Goal: Task Accomplishment & Management: Manage account settings

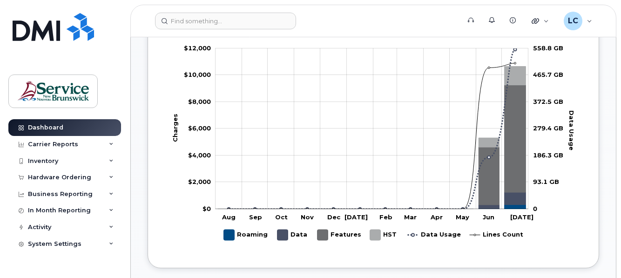
scroll to position [512, 0]
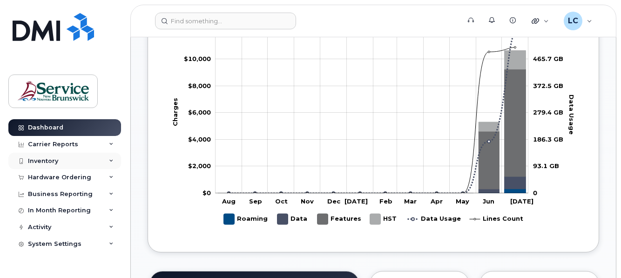
click at [81, 160] on div "Inventory" at bounding box center [64, 161] width 113 height 17
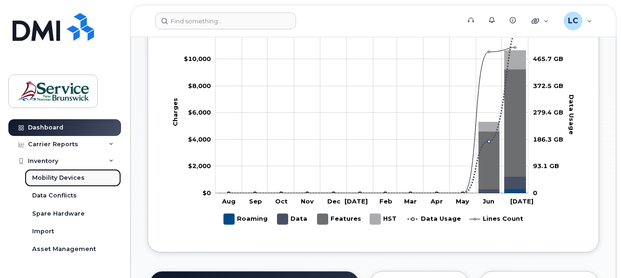
click at [82, 175] on link "Mobility Devices" at bounding box center [73, 178] width 96 height 18
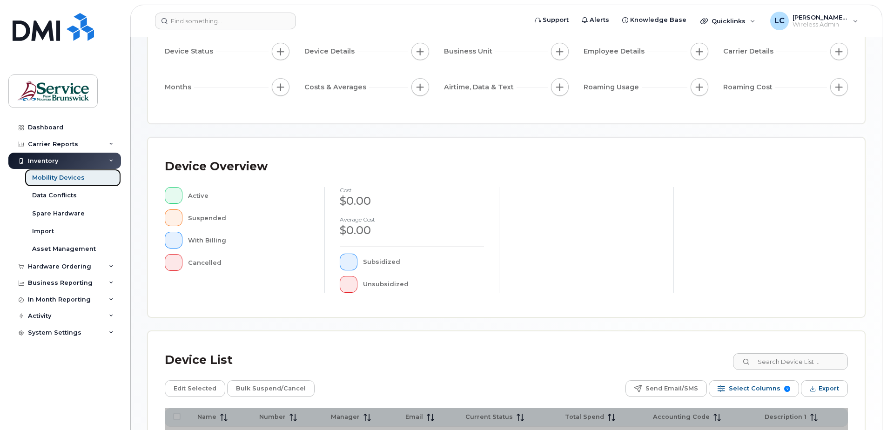
scroll to position [186, 0]
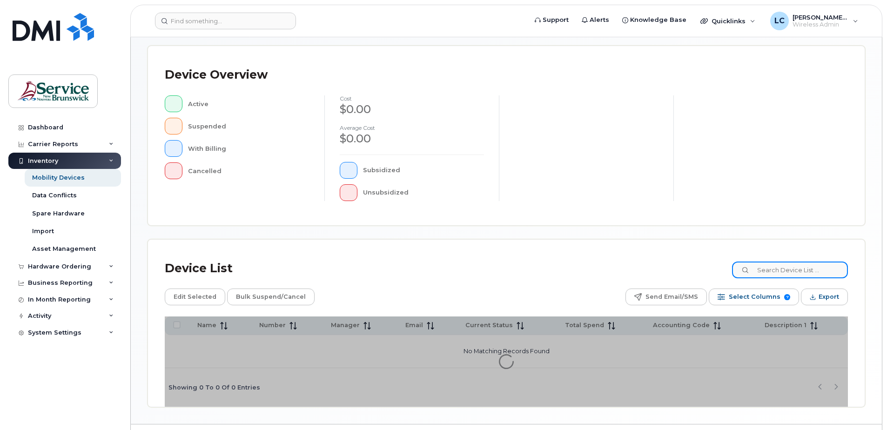
click at [620, 269] on input at bounding box center [790, 270] width 116 height 17
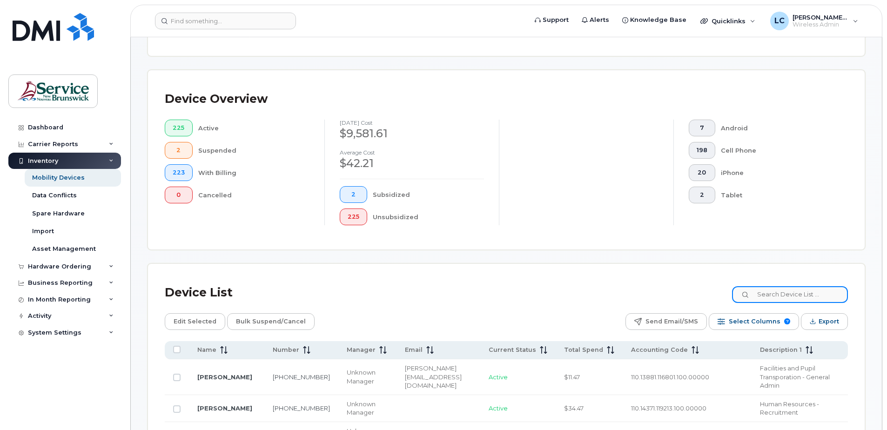
scroll to position [210, 0]
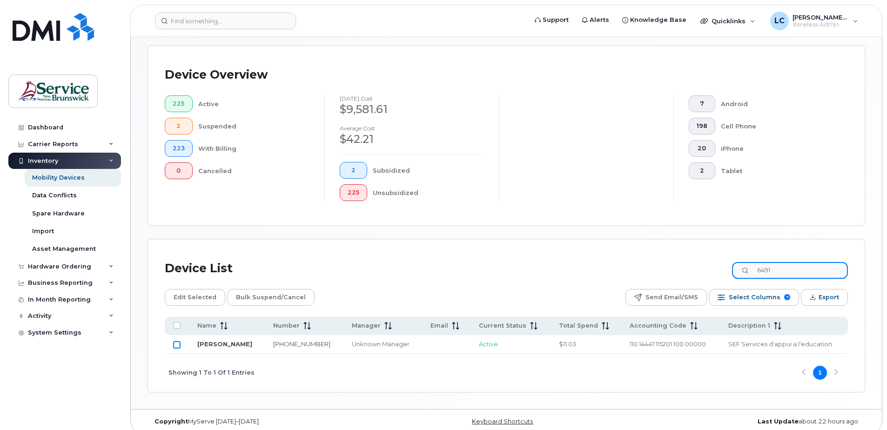
type input "6491"
click at [176, 277] on input "Row Unselected" at bounding box center [176, 344] width 7 height 7
checkbox input "true"
click at [183, 277] on span "Edit Selected" at bounding box center [195, 297] width 43 height 14
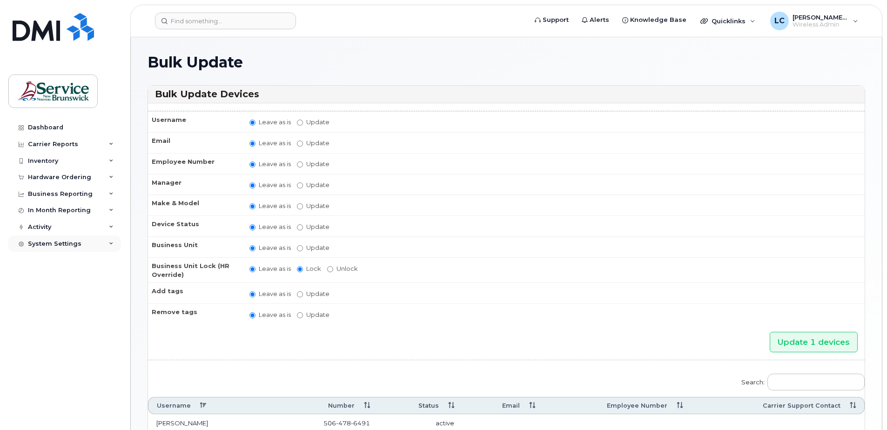
click at [74, 242] on div "System Settings" at bounding box center [55, 243] width 54 height 7
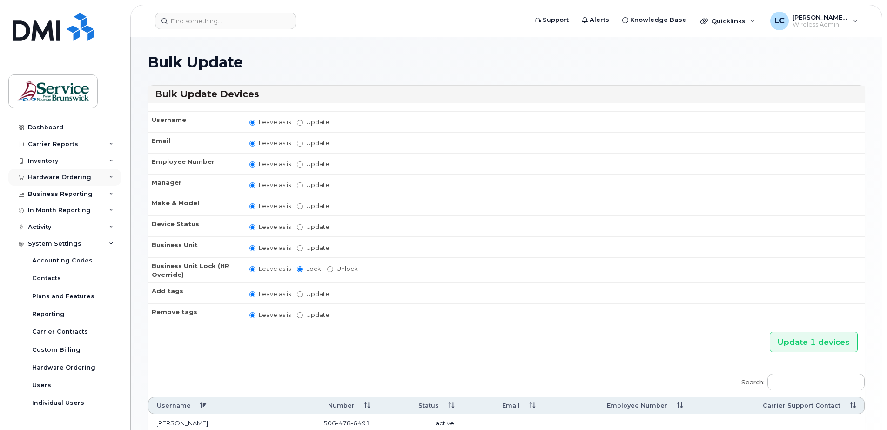
click at [66, 178] on div "Hardware Ordering" at bounding box center [59, 177] width 63 height 7
